Goal: Task Accomplishment & Management: Manage account settings

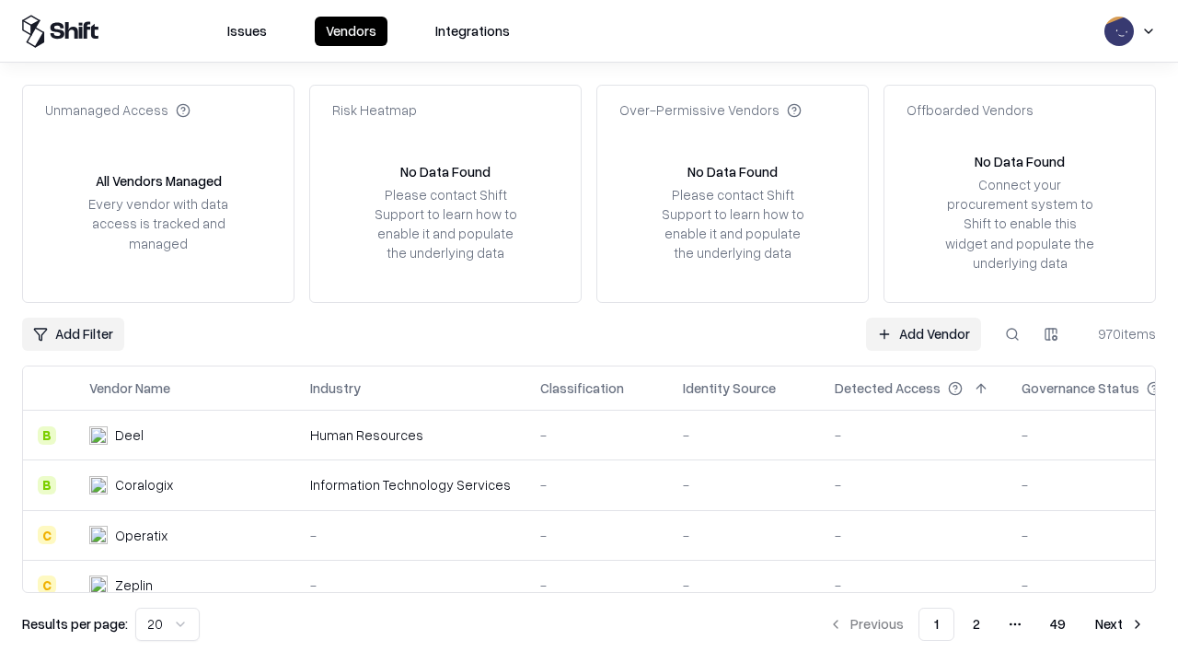
click at [923, 333] on link "Add Vendor" at bounding box center [923, 334] width 115 height 33
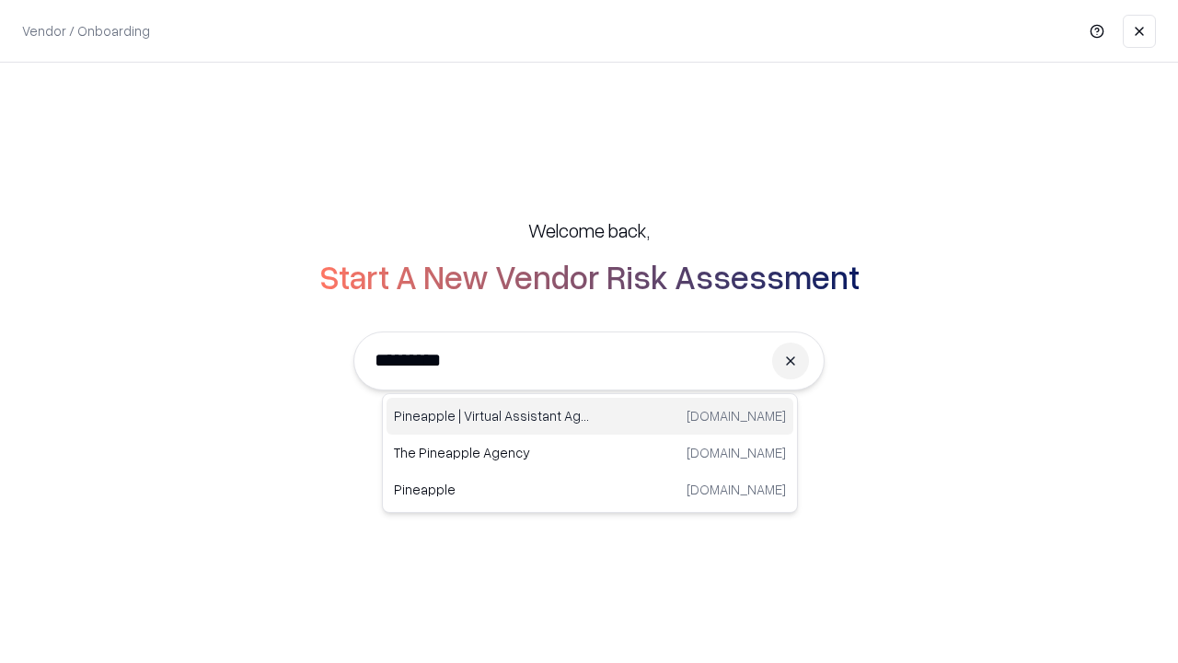
click at [590, 416] on div "Pineapple | Virtual Assistant Agency [DOMAIN_NAME]" at bounding box center [590, 416] width 407 height 37
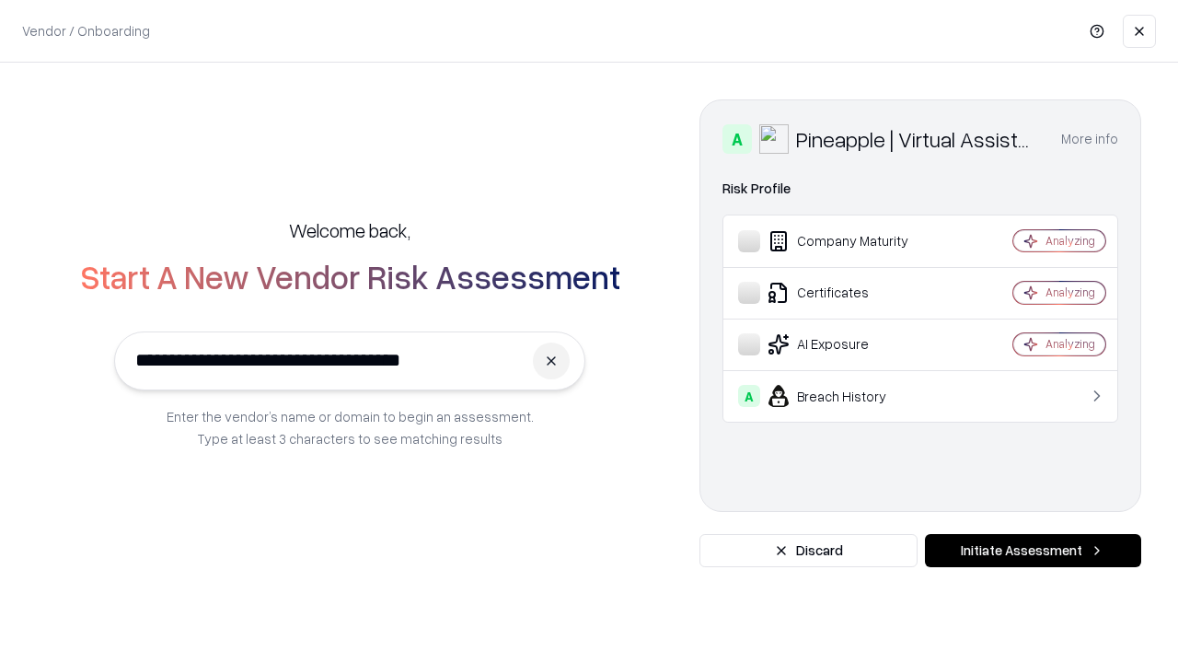
type input "**********"
click at [1033, 550] on button "Initiate Assessment" at bounding box center [1033, 550] width 216 height 33
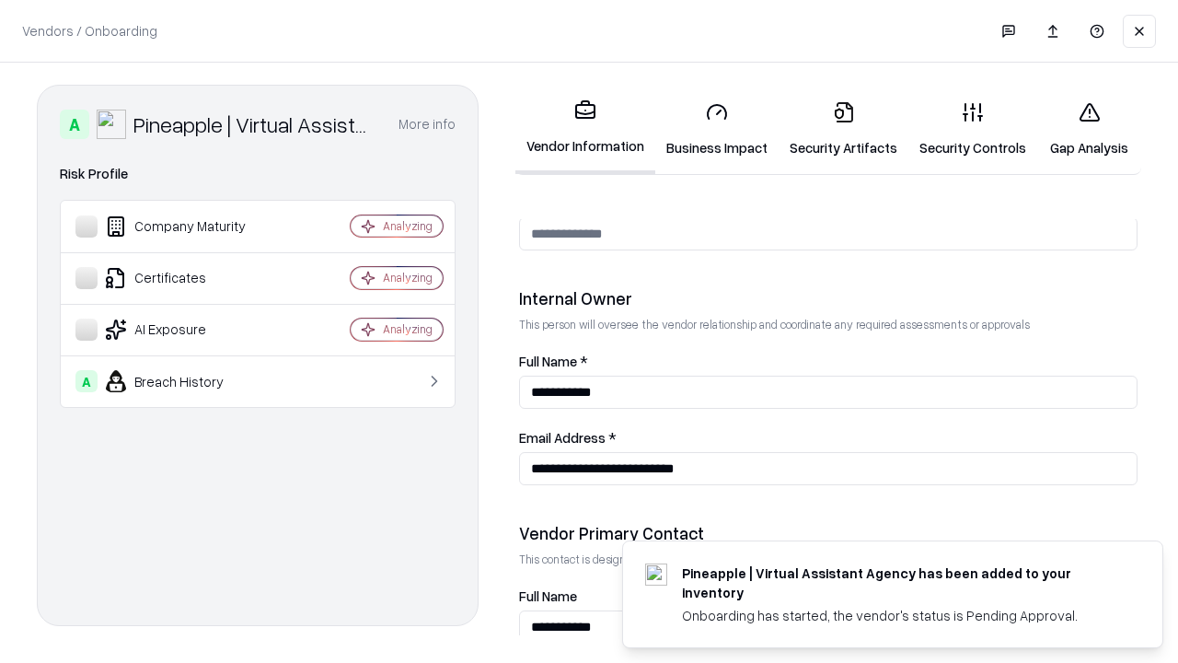
scroll to position [953, 0]
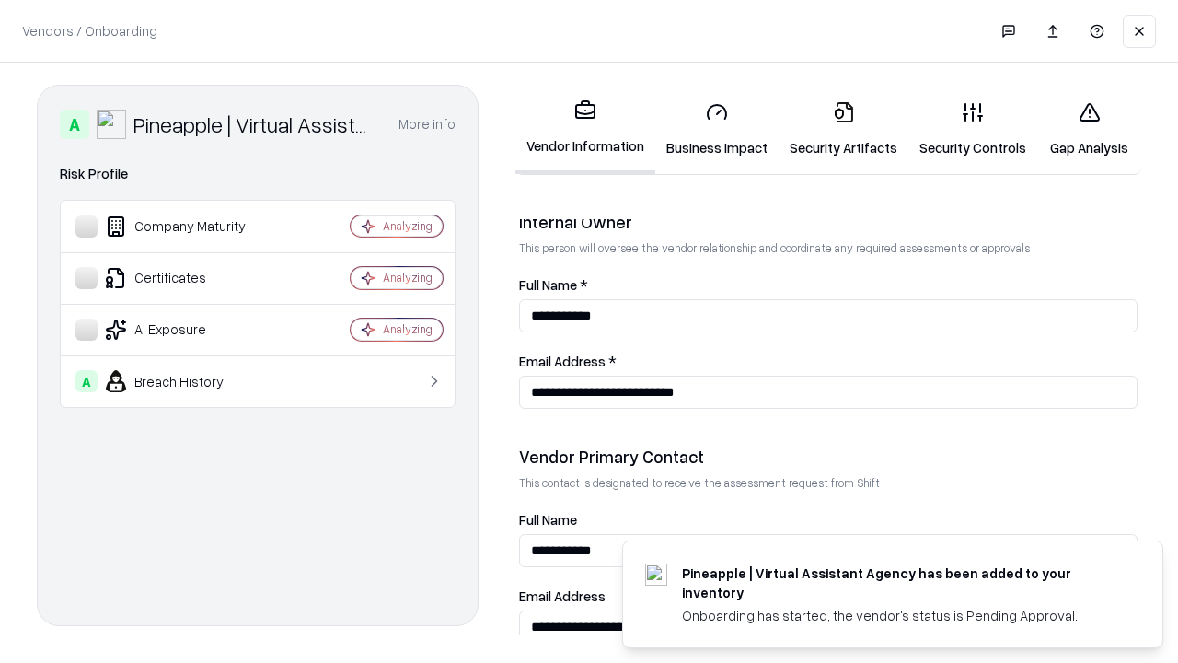
click at [717, 129] on link "Business Impact" at bounding box center [716, 130] width 123 height 86
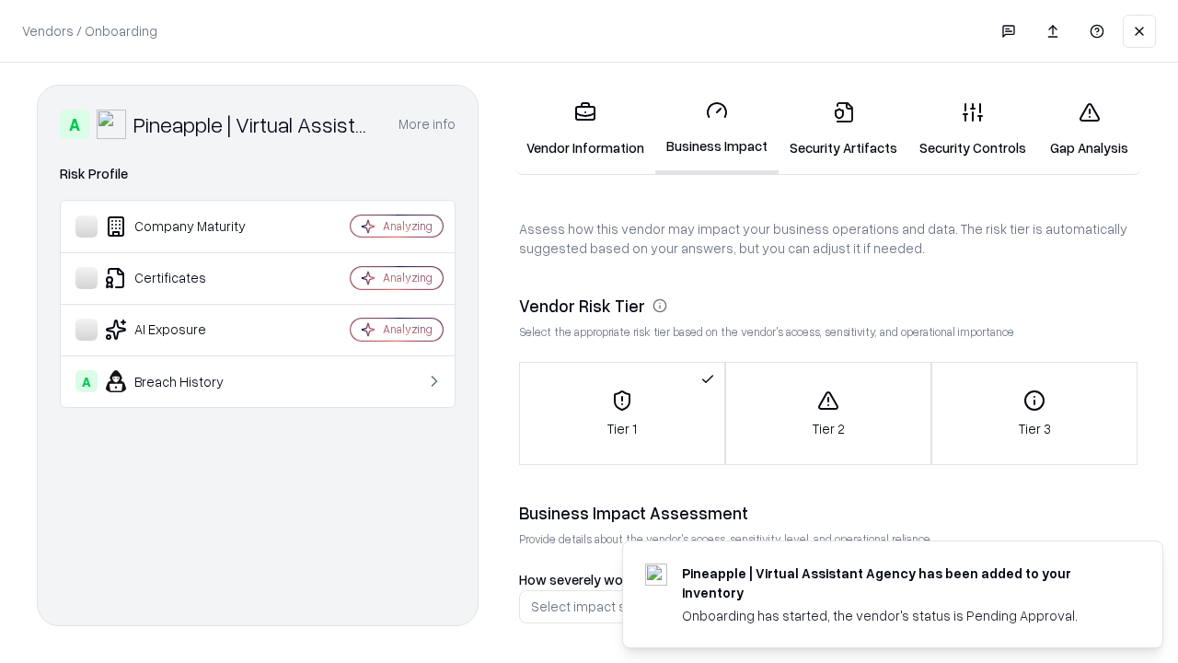
click at [843, 129] on link "Security Artifacts" at bounding box center [844, 130] width 130 height 86
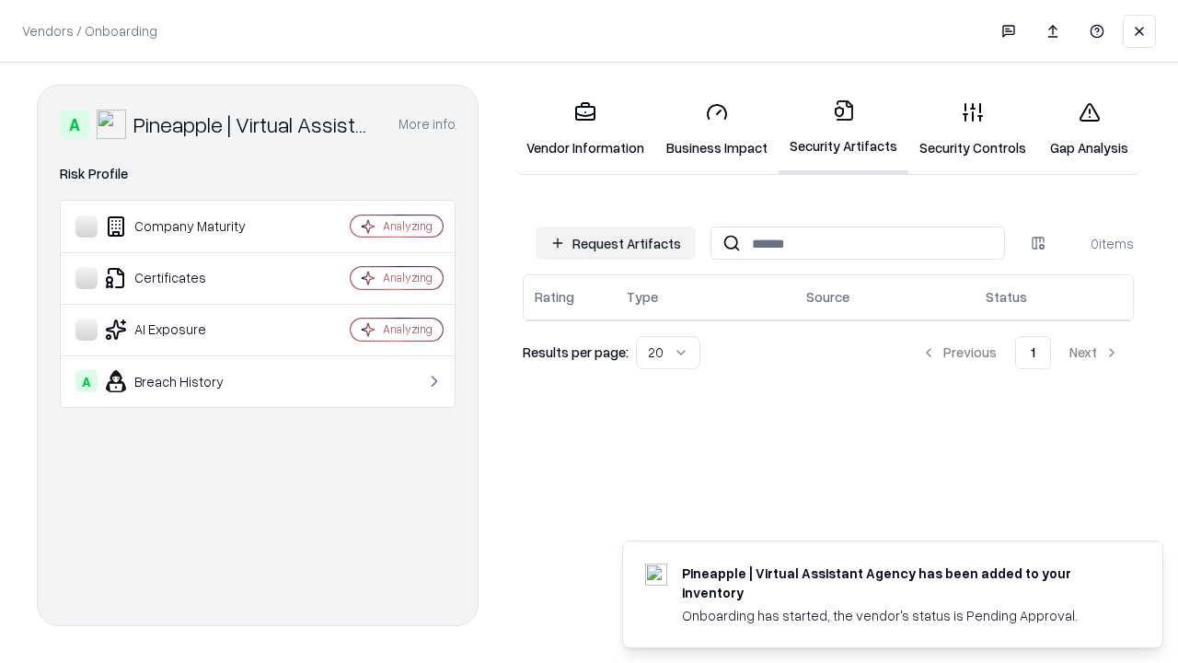
click at [616, 243] on button "Request Artifacts" at bounding box center [616, 242] width 160 height 33
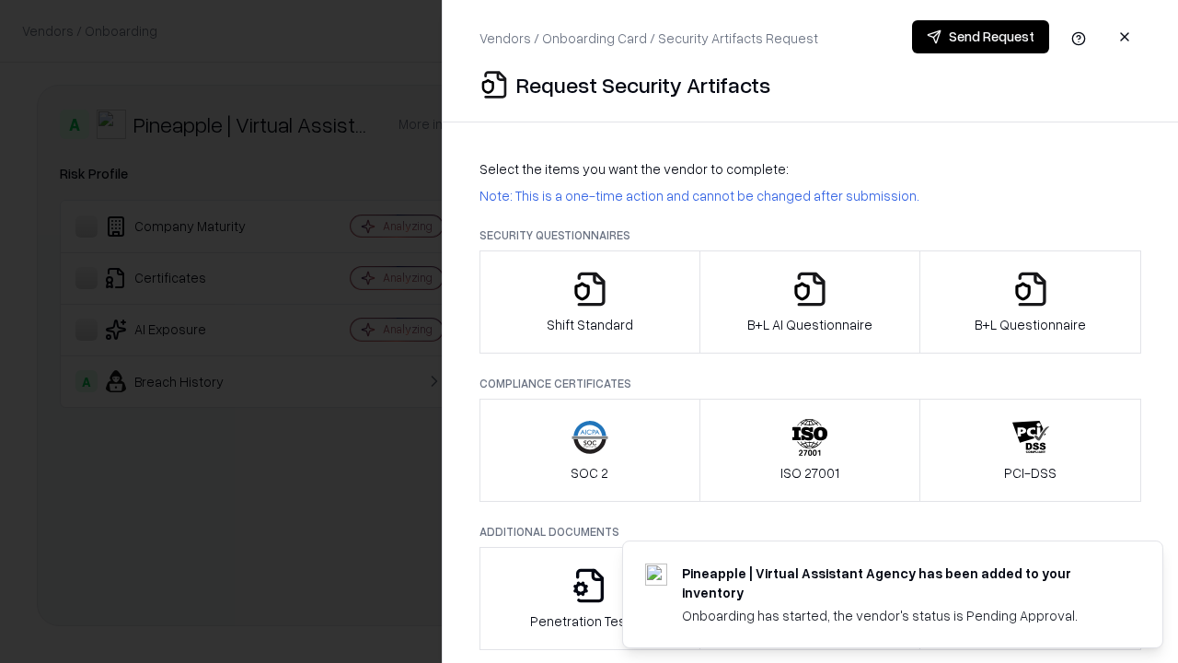
click at [589, 302] on icon "button" at bounding box center [590, 289] width 37 height 37
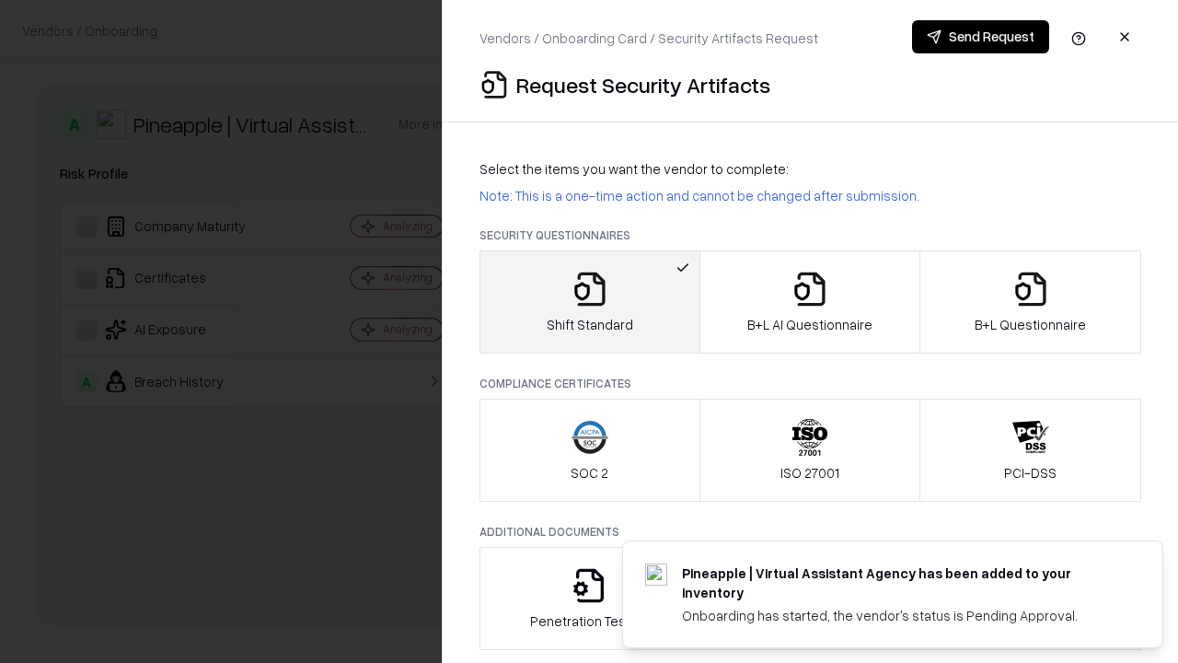
click at [980, 37] on button "Send Request" at bounding box center [980, 36] width 137 height 33
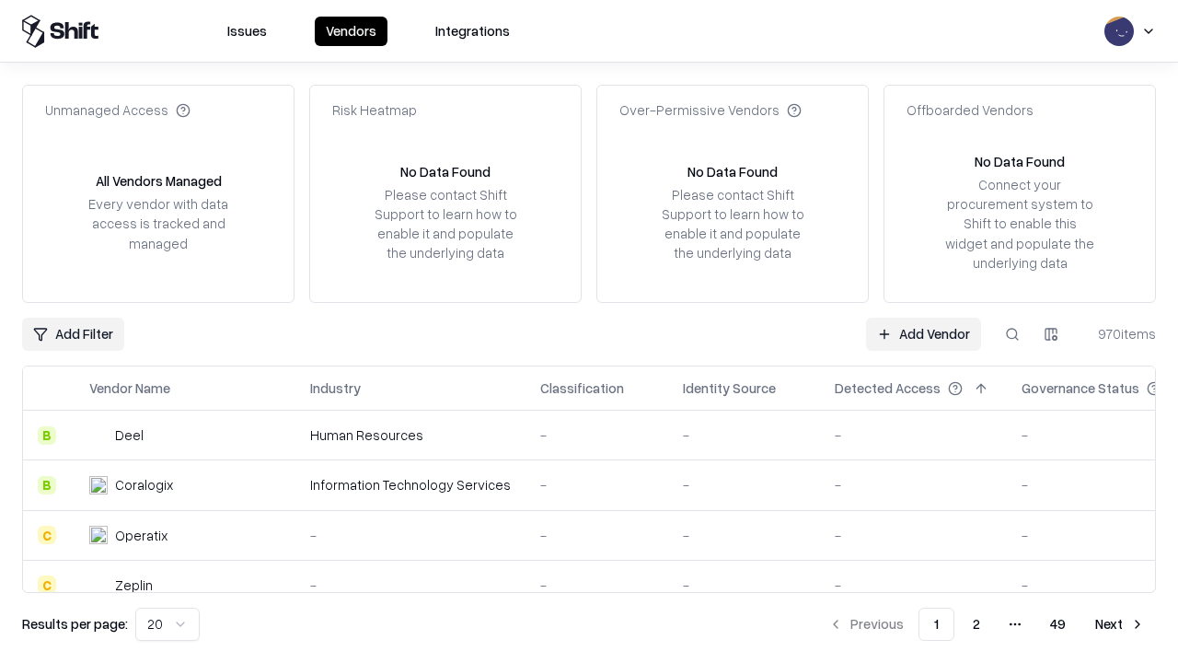
click at [1012, 333] on button at bounding box center [1012, 334] width 33 height 33
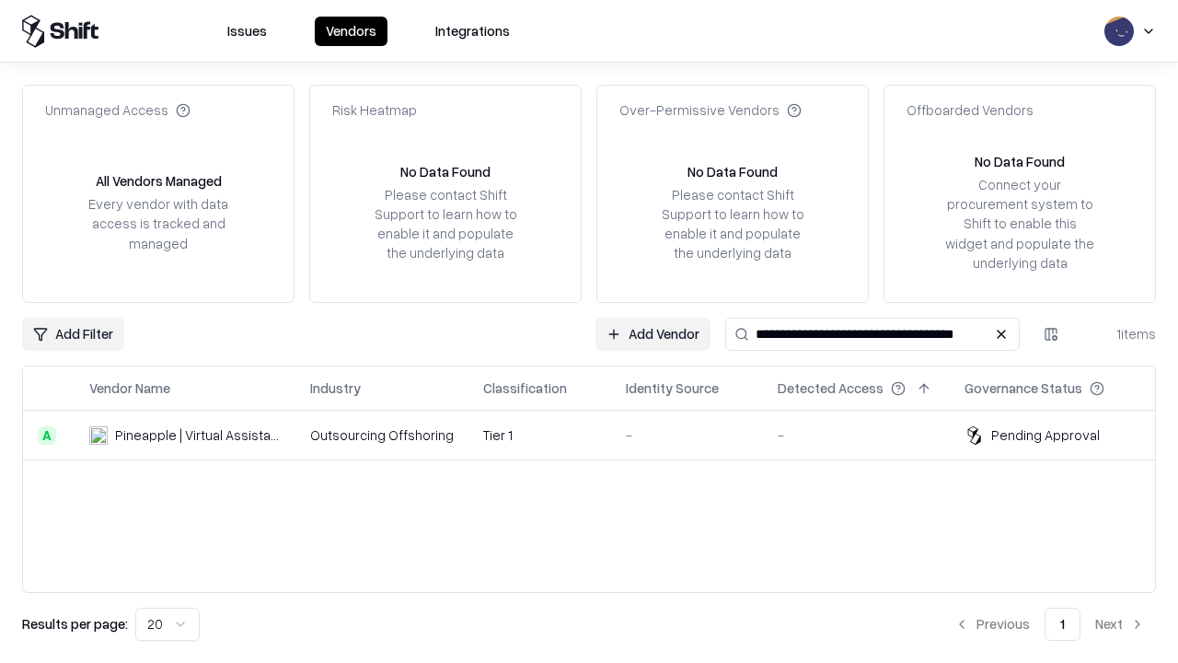
type input "**********"
click at [600, 434] on td "Tier 1" at bounding box center [539, 435] width 143 height 50
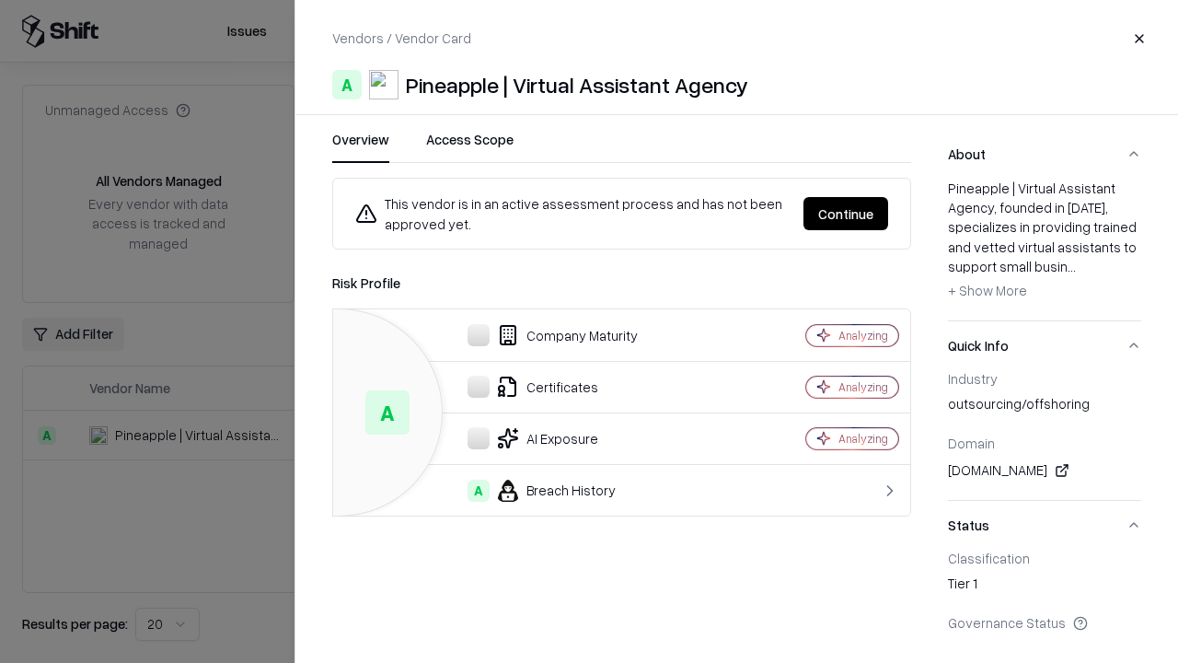
click at [846, 214] on button "Continue" at bounding box center [845, 213] width 85 height 33
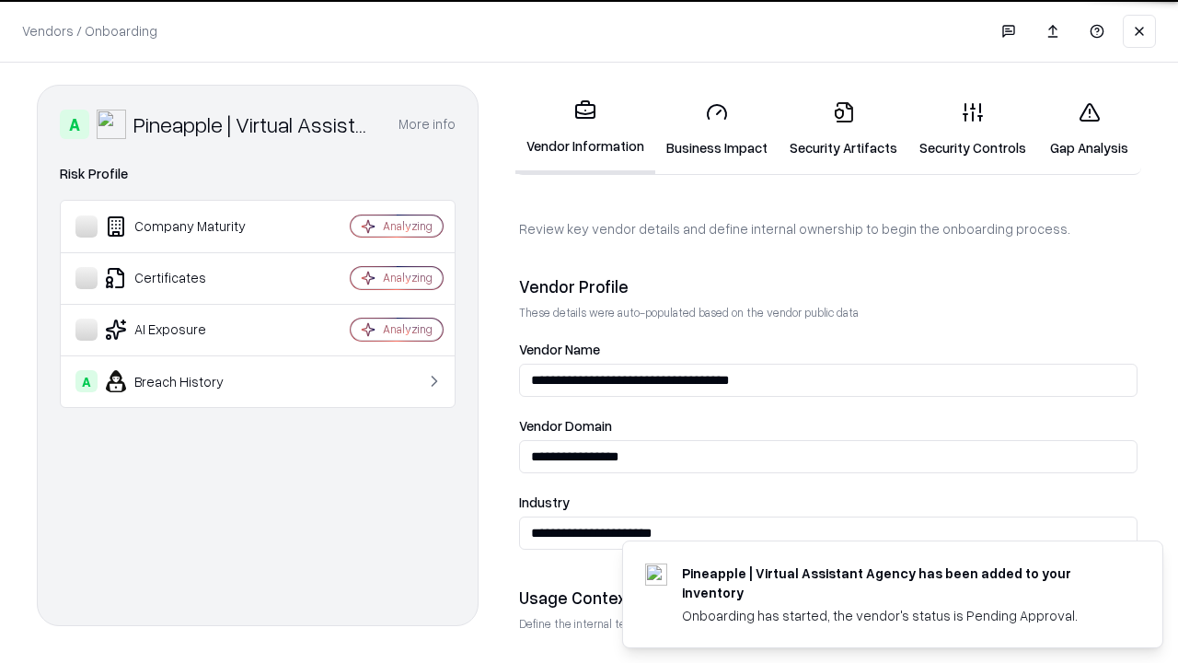
click at [843, 129] on link "Security Artifacts" at bounding box center [844, 130] width 130 height 86
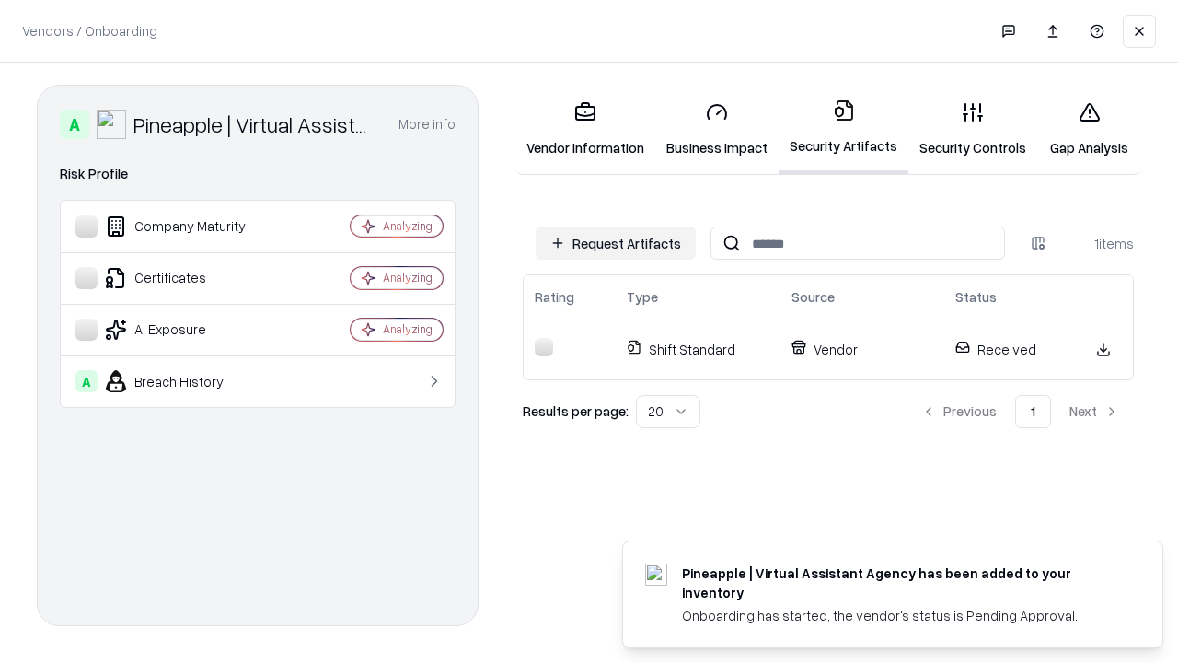
click at [1089, 129] on link "Gap Analysis" at bounding box center [1089, 130] width 104 height 86
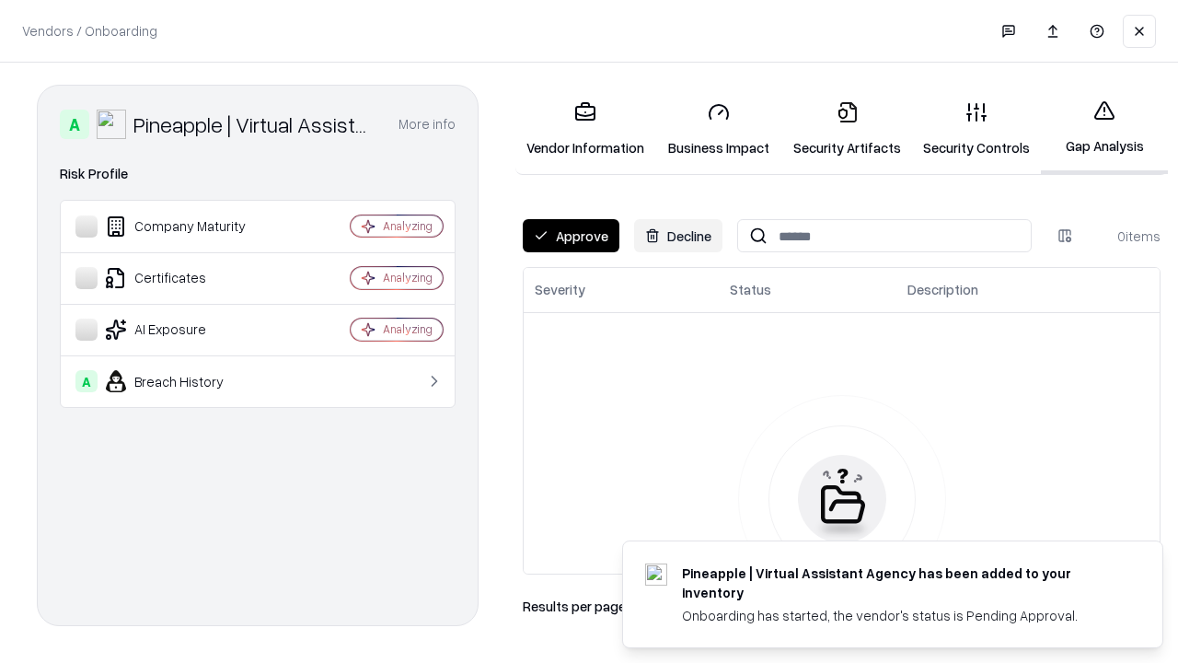
click at [571, 236] on button "Approve" at bounding box center [571, 235] width 97 height 33
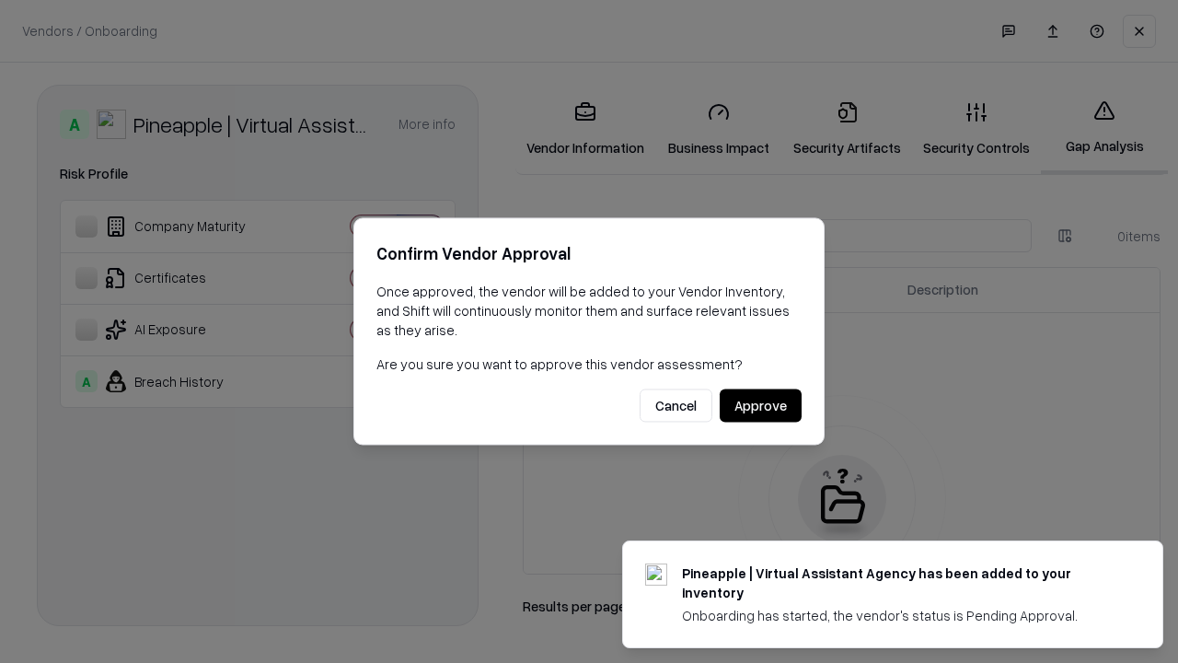
click at [760, 405] on button "Approve" at bounding box center [761, 405] width 82 height 33
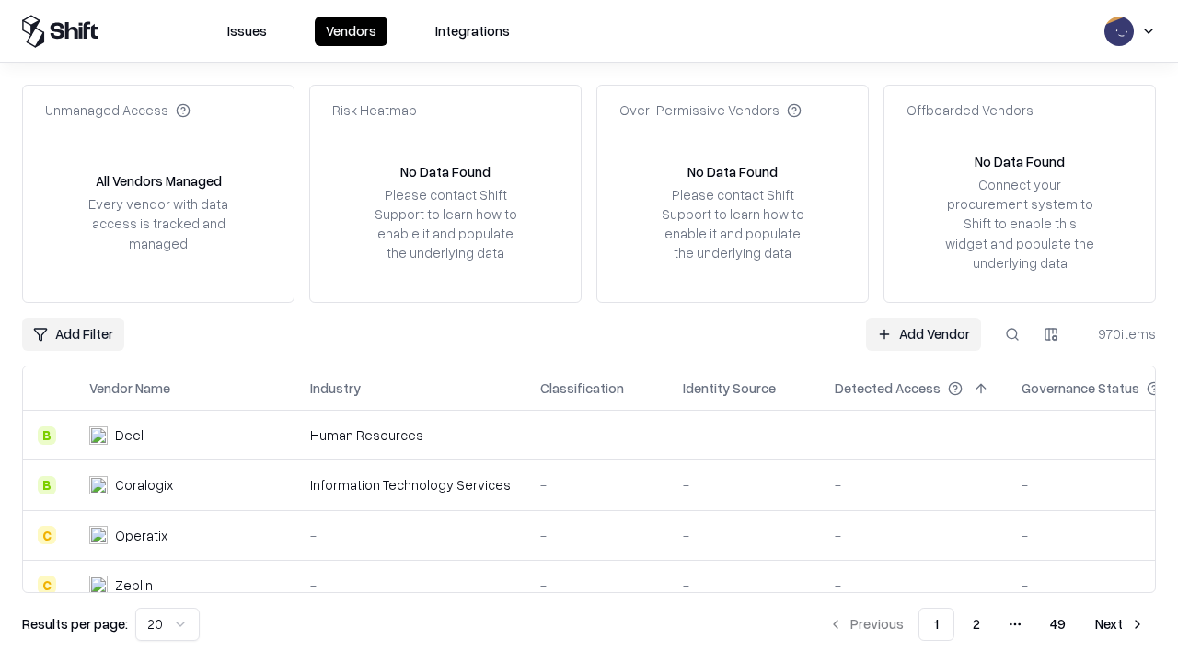
type input "**********"
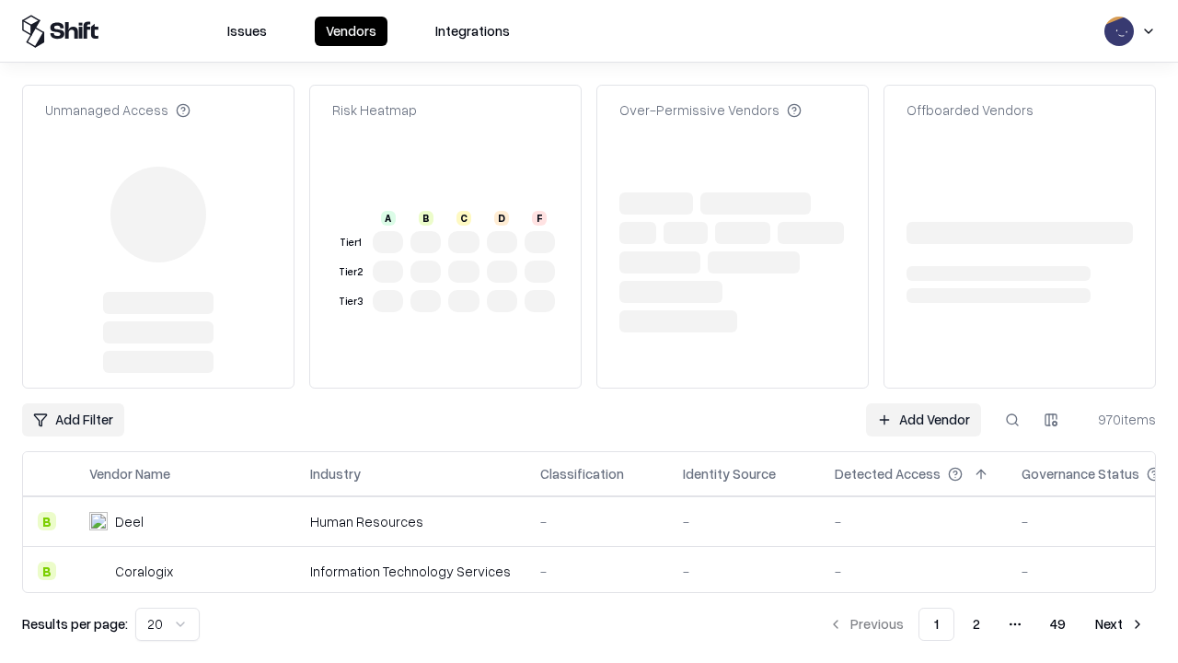
click at [923, 403] on link "Add Vendor" at bounding box center [923, 419] width 115 height 33
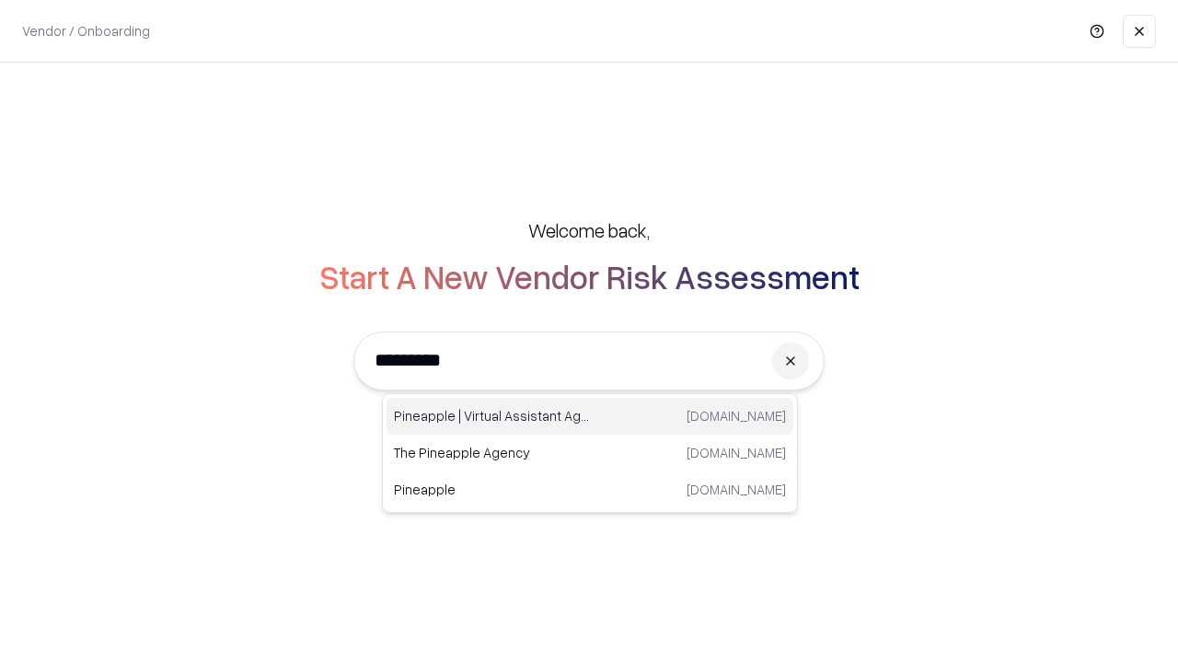
click at [590, 416] on div "Pineapple | Virtual Assistant Agency [DOMAIN_NAME]" at bounding box center [590, 416] width 407 height 37
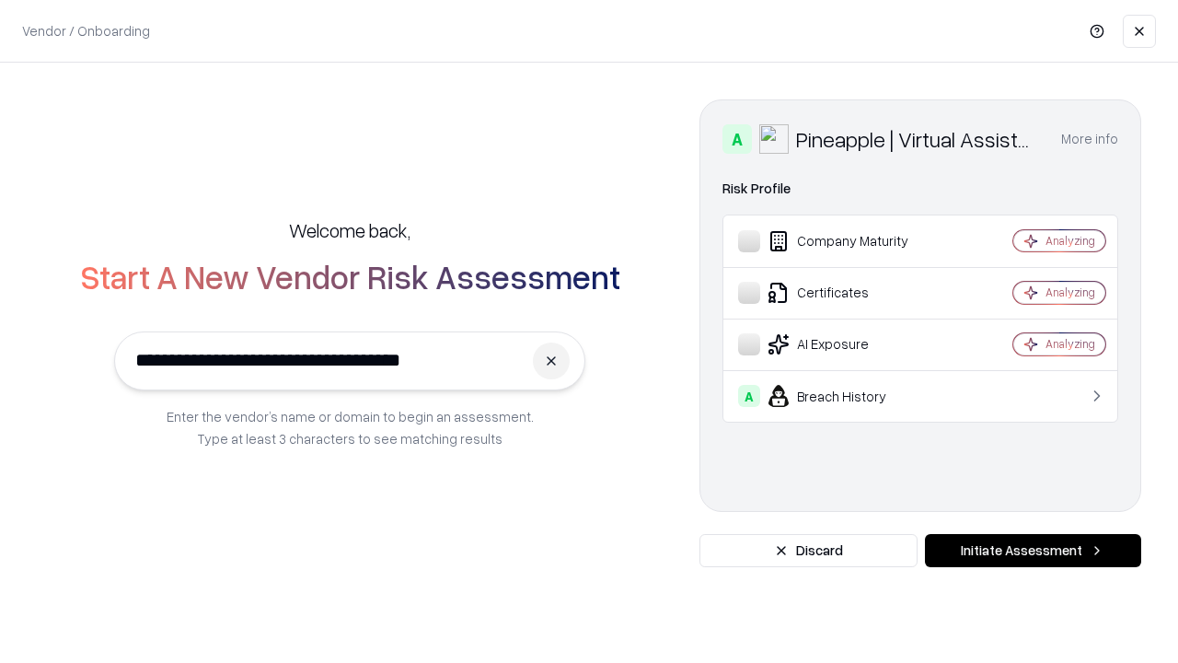
type input "**********"
click at [1033, 550] on button "Initiate Assessment" at bounding box center [1033, 550] width 216 height 33
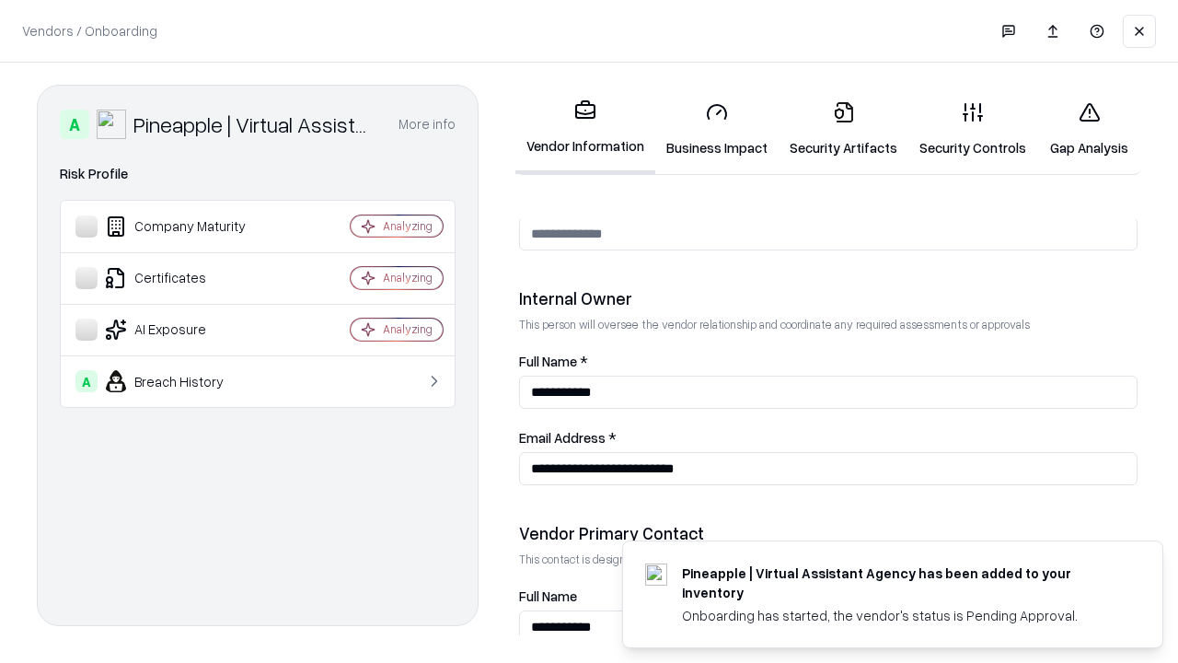
scroll to position [953, 0]
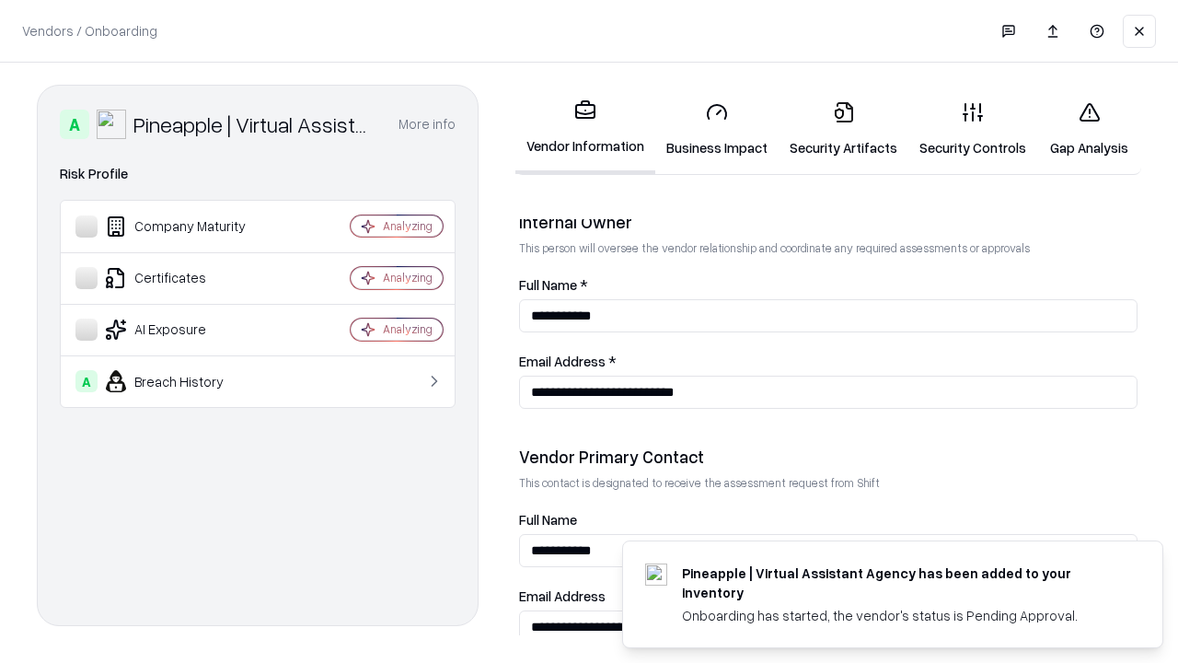
click at [1089, 129] on link "Gap Analysis" at bounding box center [1089, 130] width 104 height 86
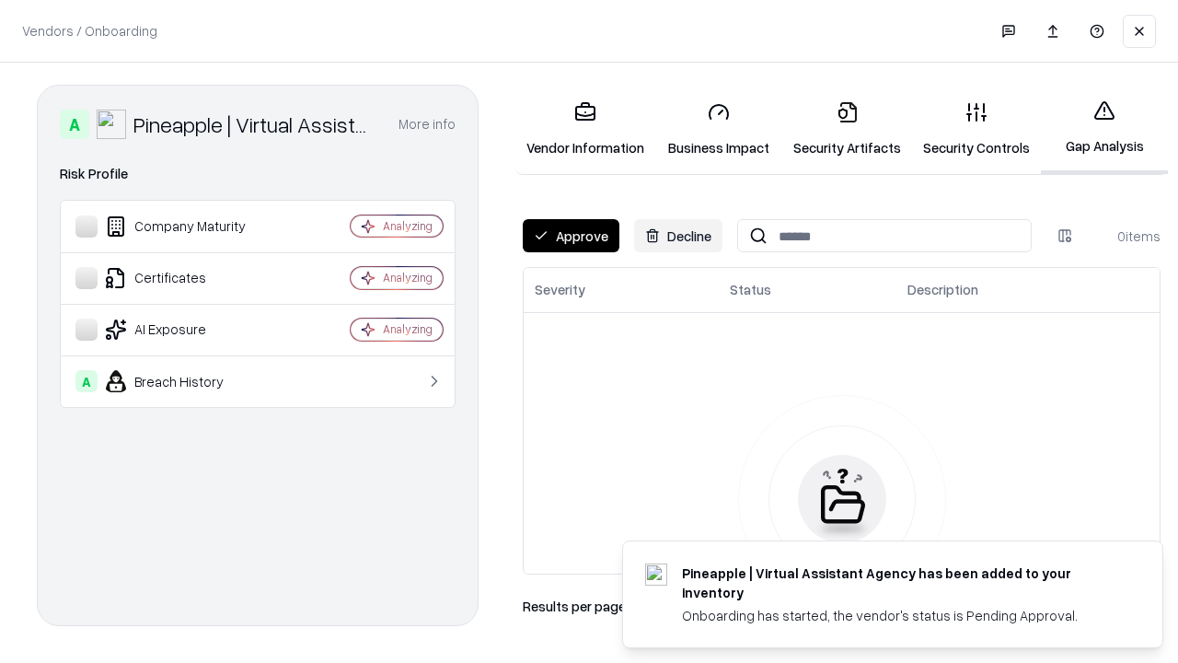
click at [571, 236] on button "Approve" at bounding box center [571, 235] width 97 height 33
